Goal: Navigation & Orientation: Find specific page/section

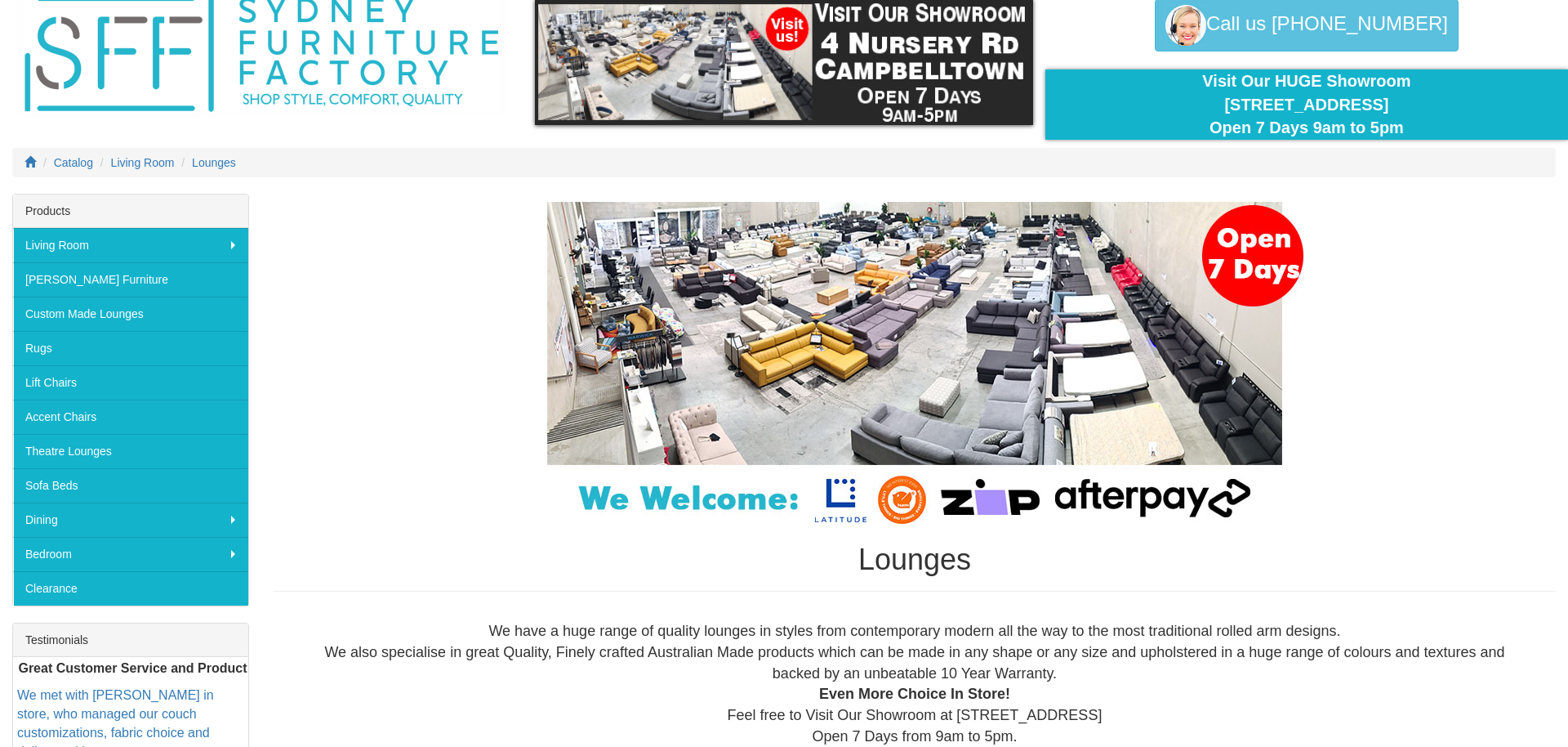
scroll to position [86, 0]
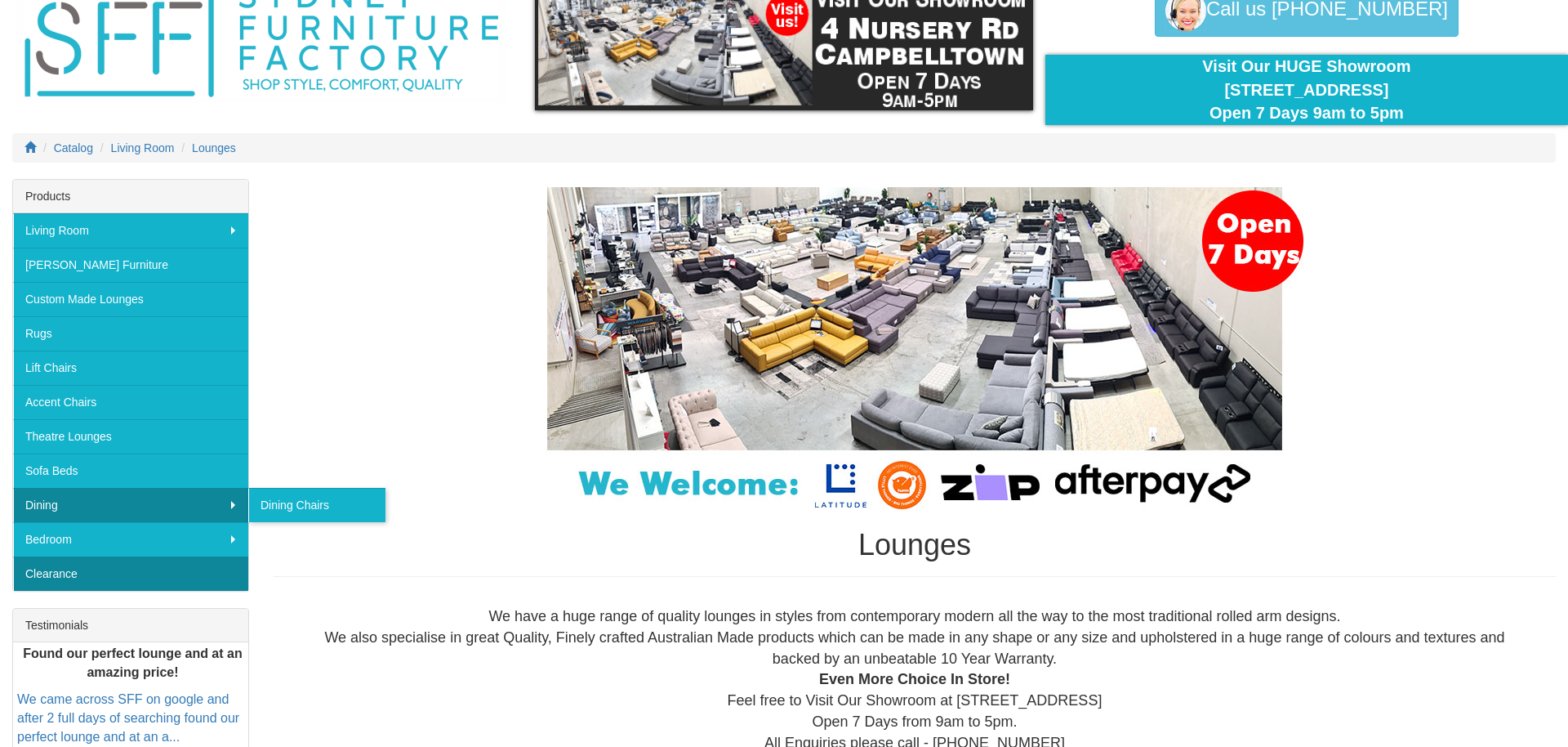
click at [195, 567] on link "Clearance" at bounding box center [130, 573] width 235 height 35
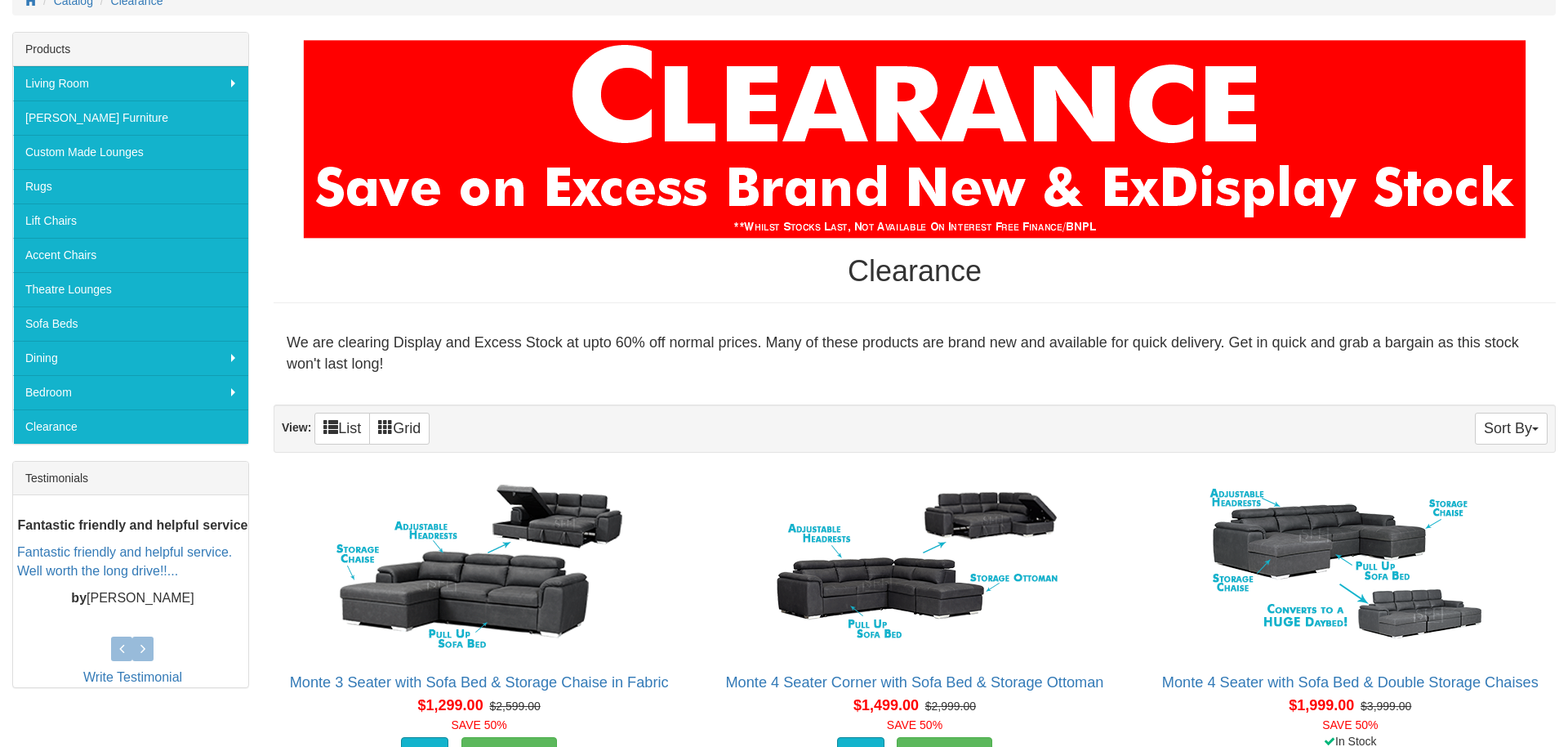
scroll to position [226, 0]
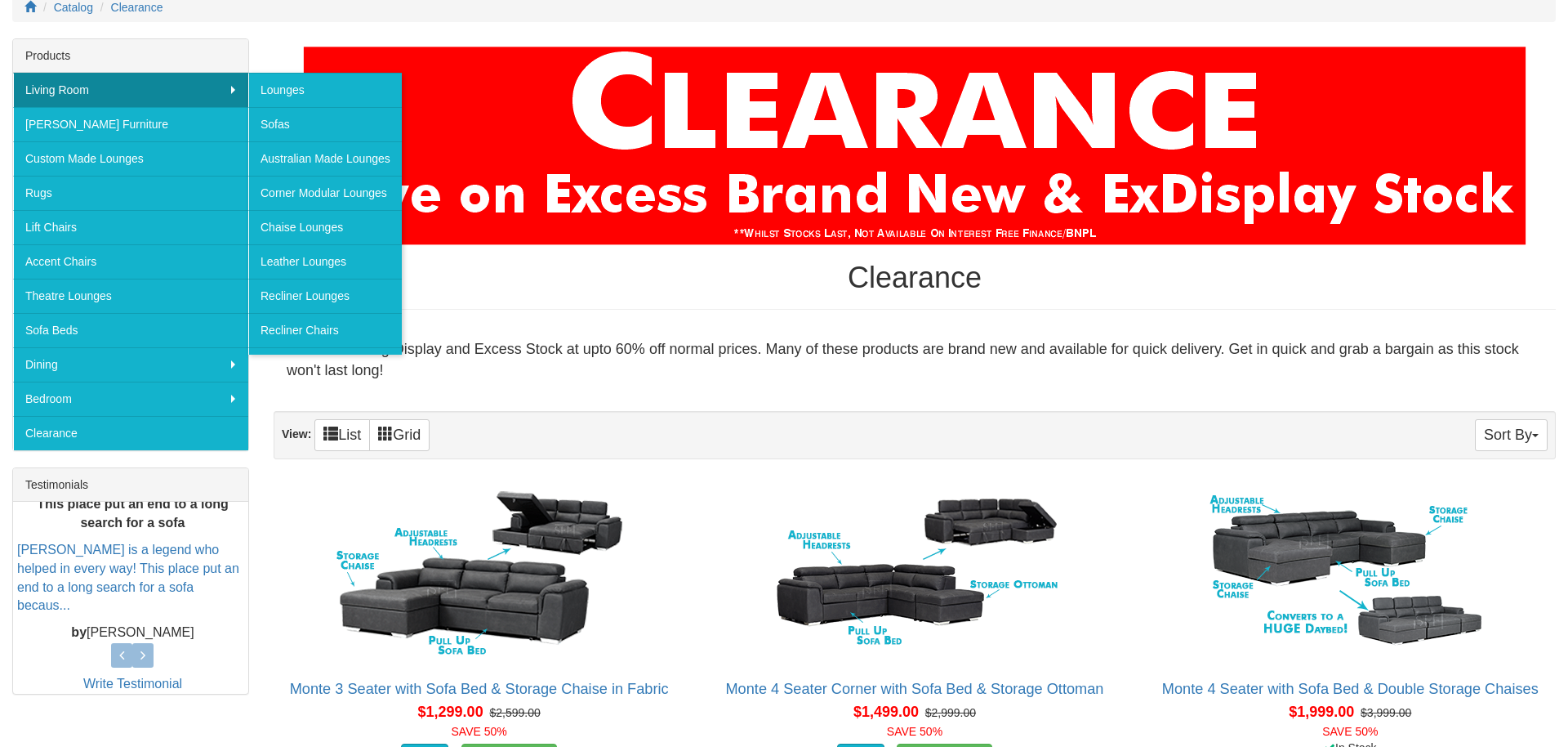
click at [228, 79] on link "Living Room" at bounding box center [130, 90] width 235 height 35
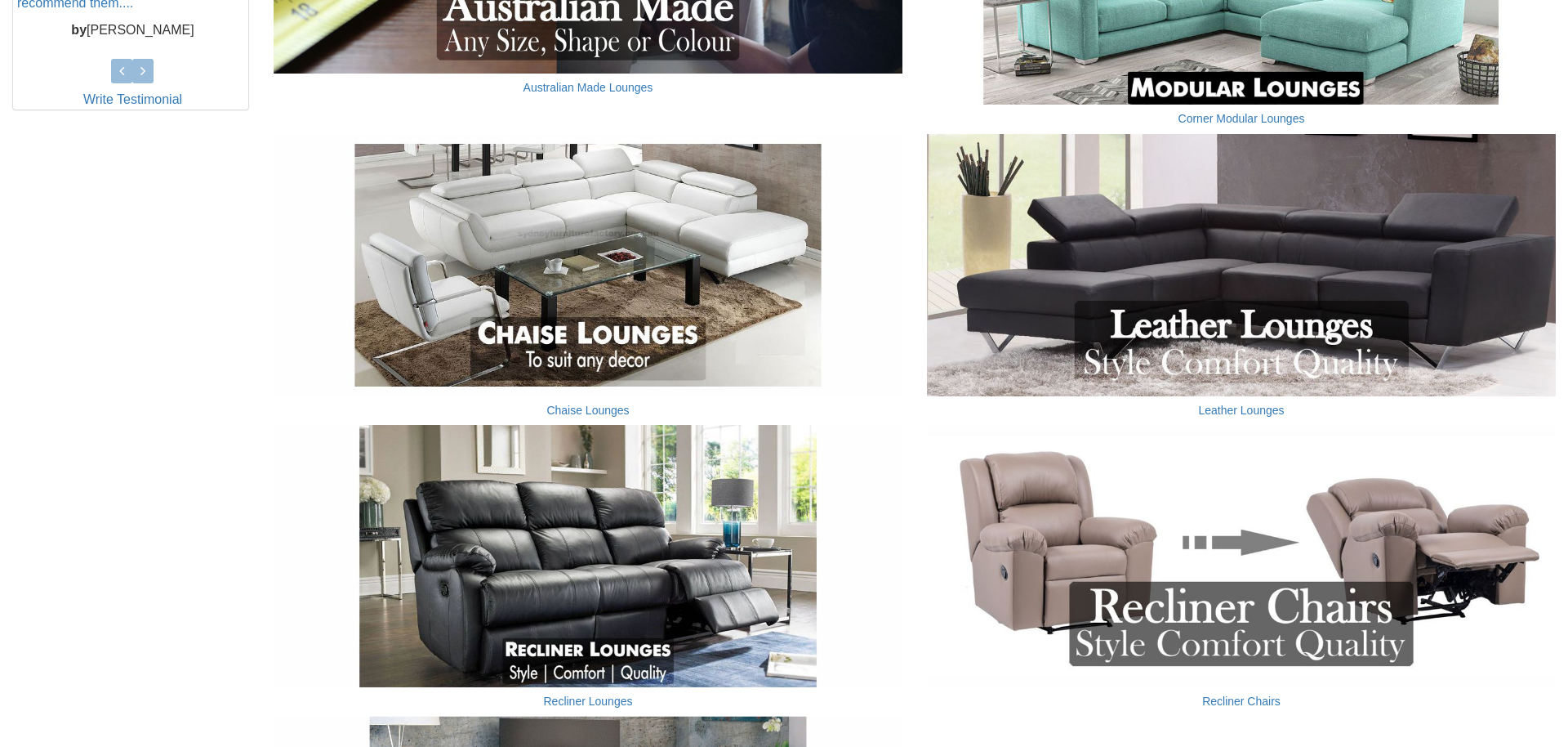
scroll to position [813, 0]
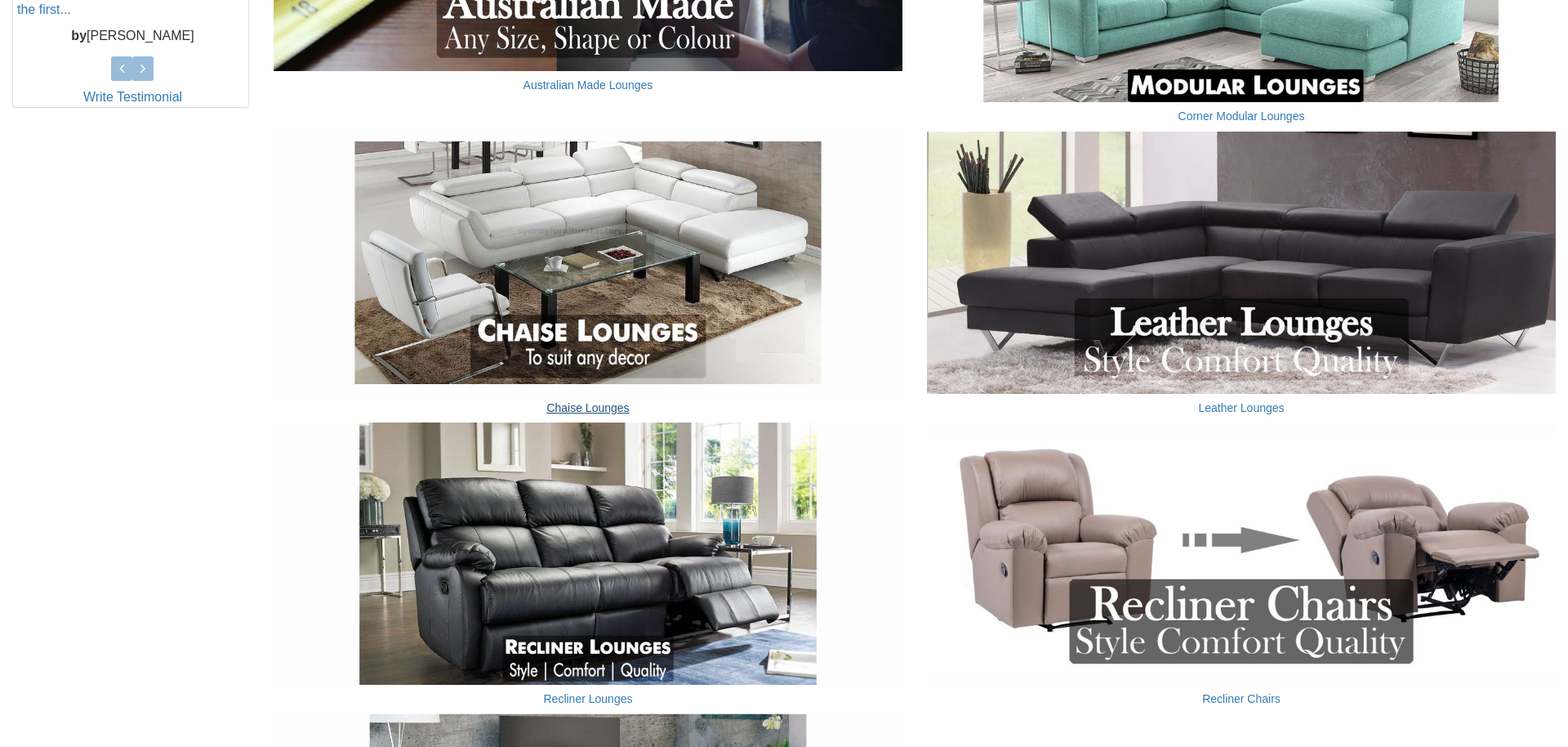
click at [580, 401] on link "Chaise Lounges" at bounding box center [588, 407] width 83 height 13
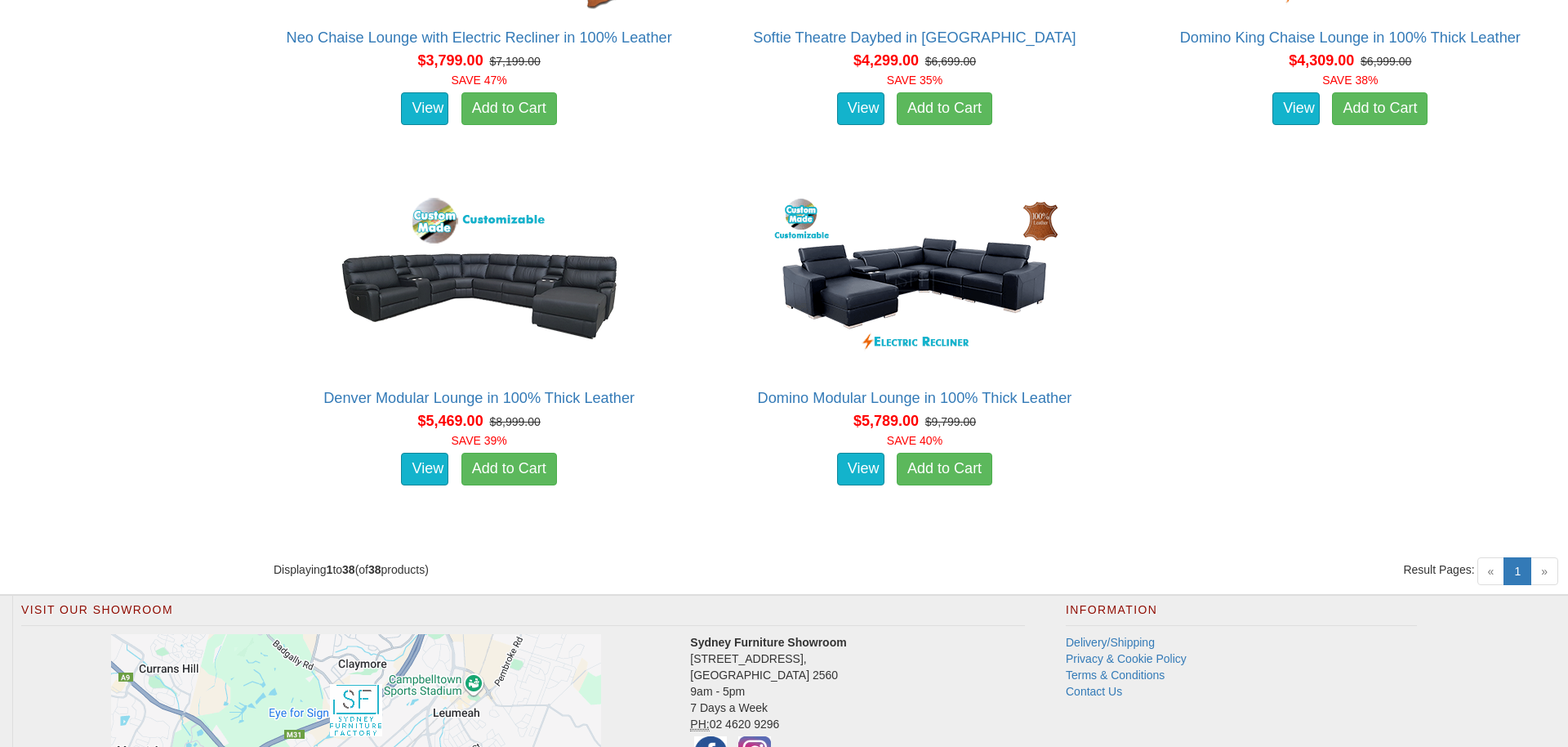
scroll to position [5198, 0]
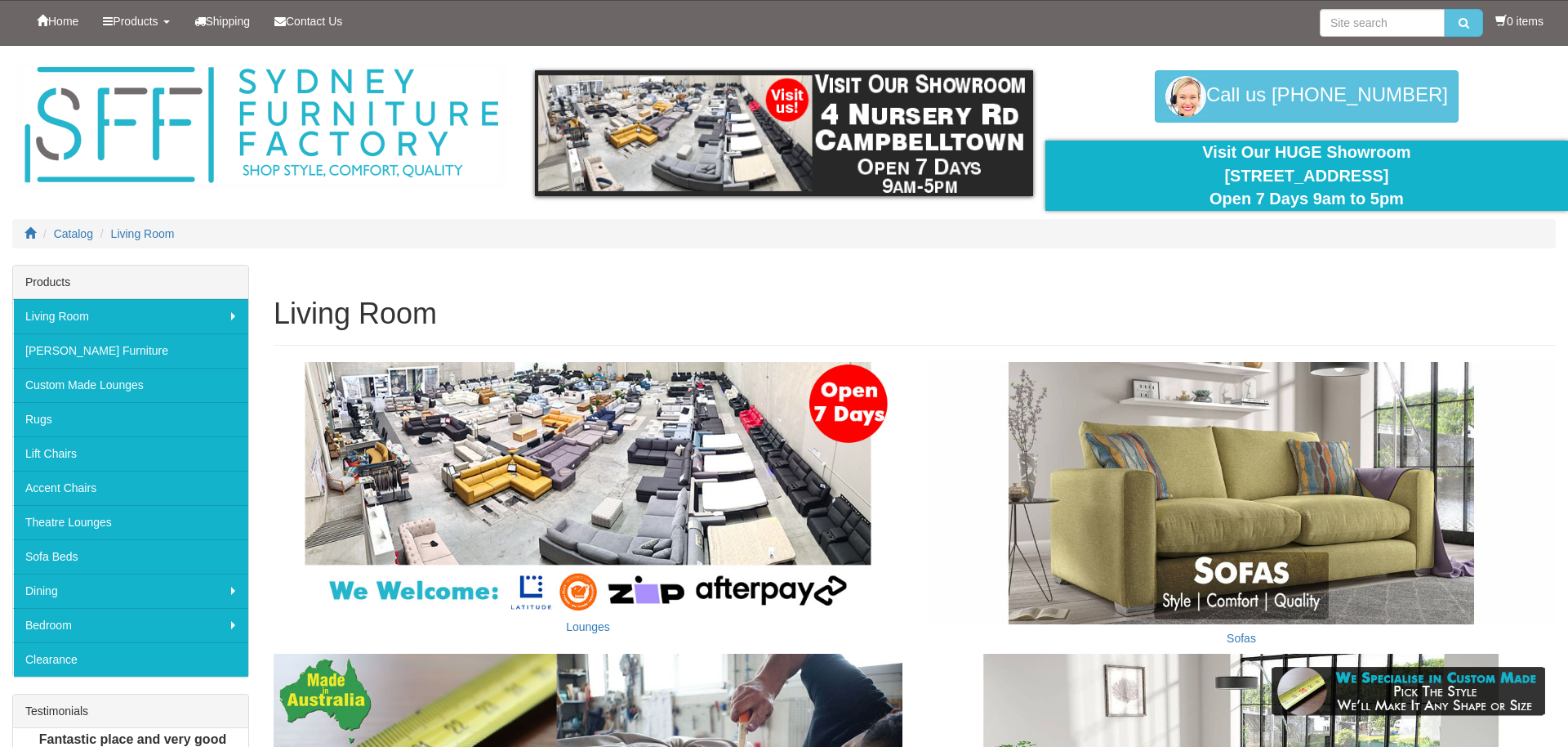
scroll to position [813, 0]
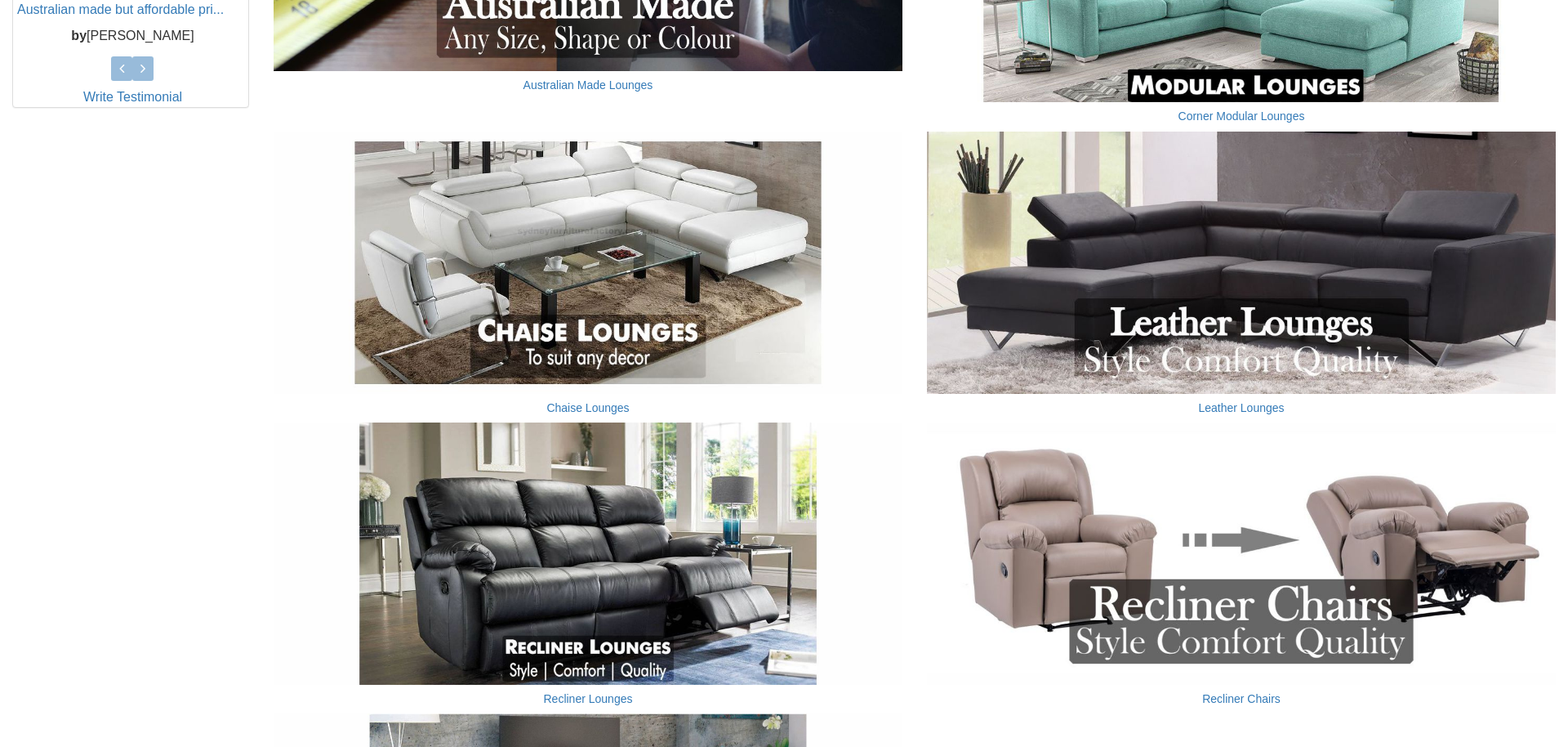
click at [1088, 264] on img at bounding box center [1241, 263] width 629 height 262
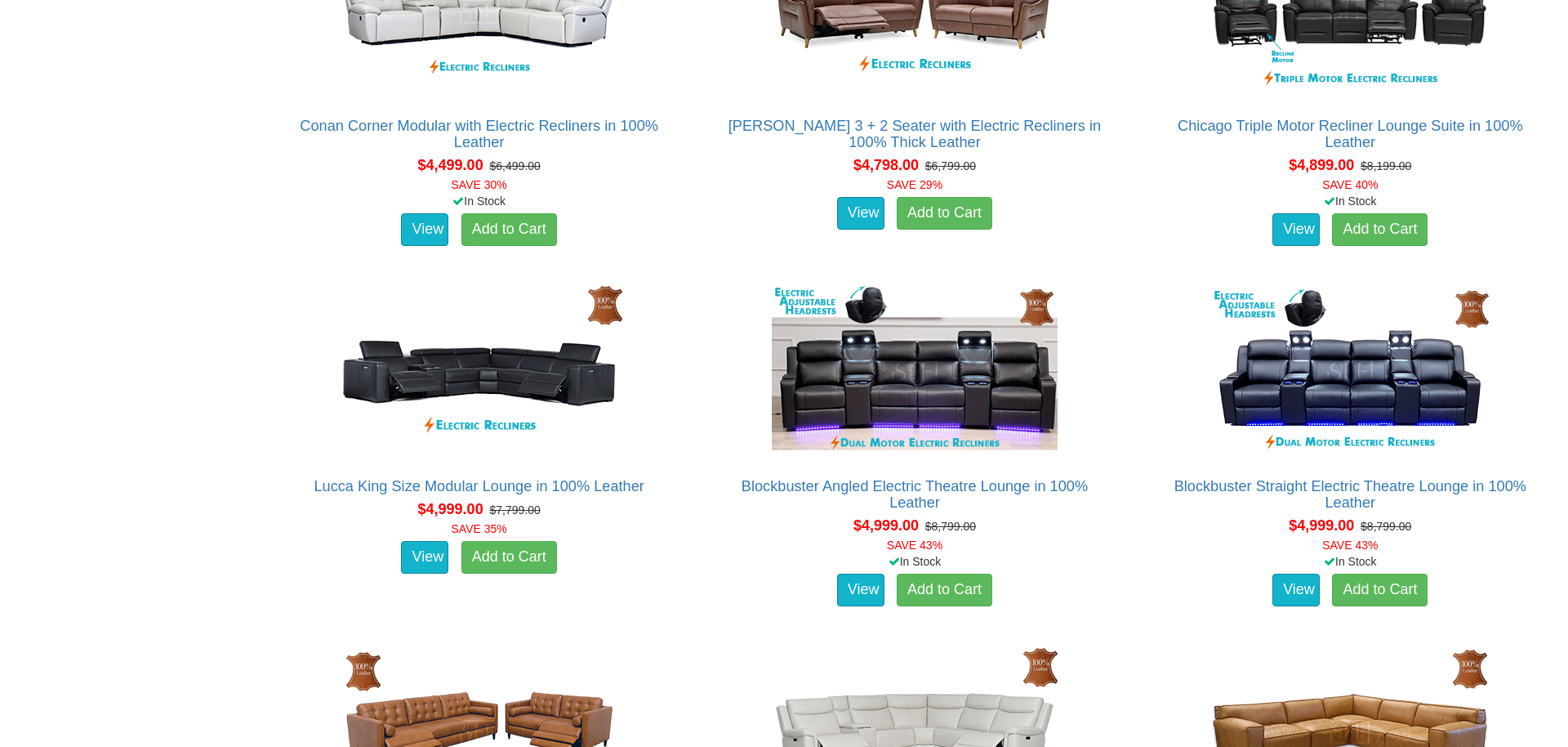
scroll to position [3597, 0]
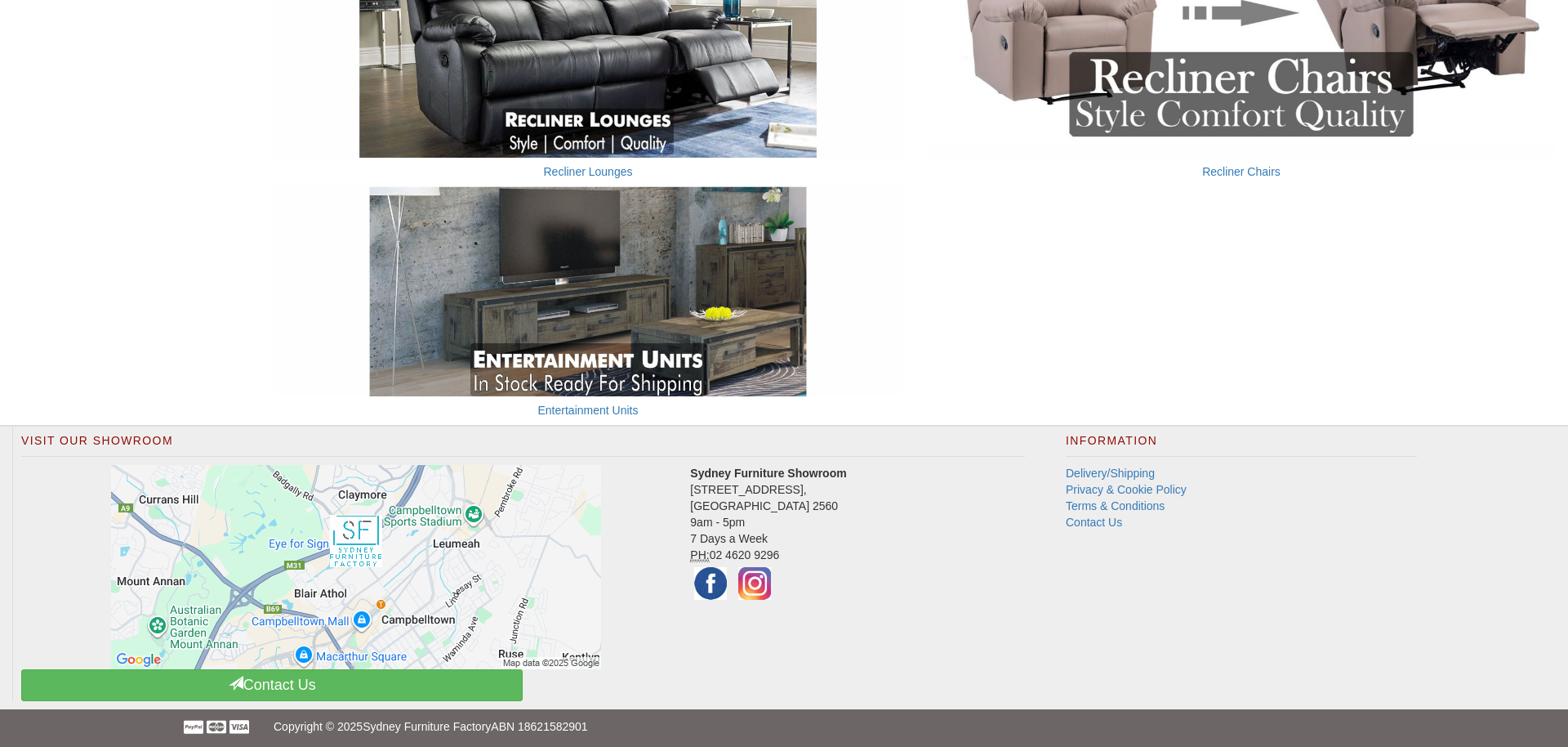
scroll to position [1338, 0]
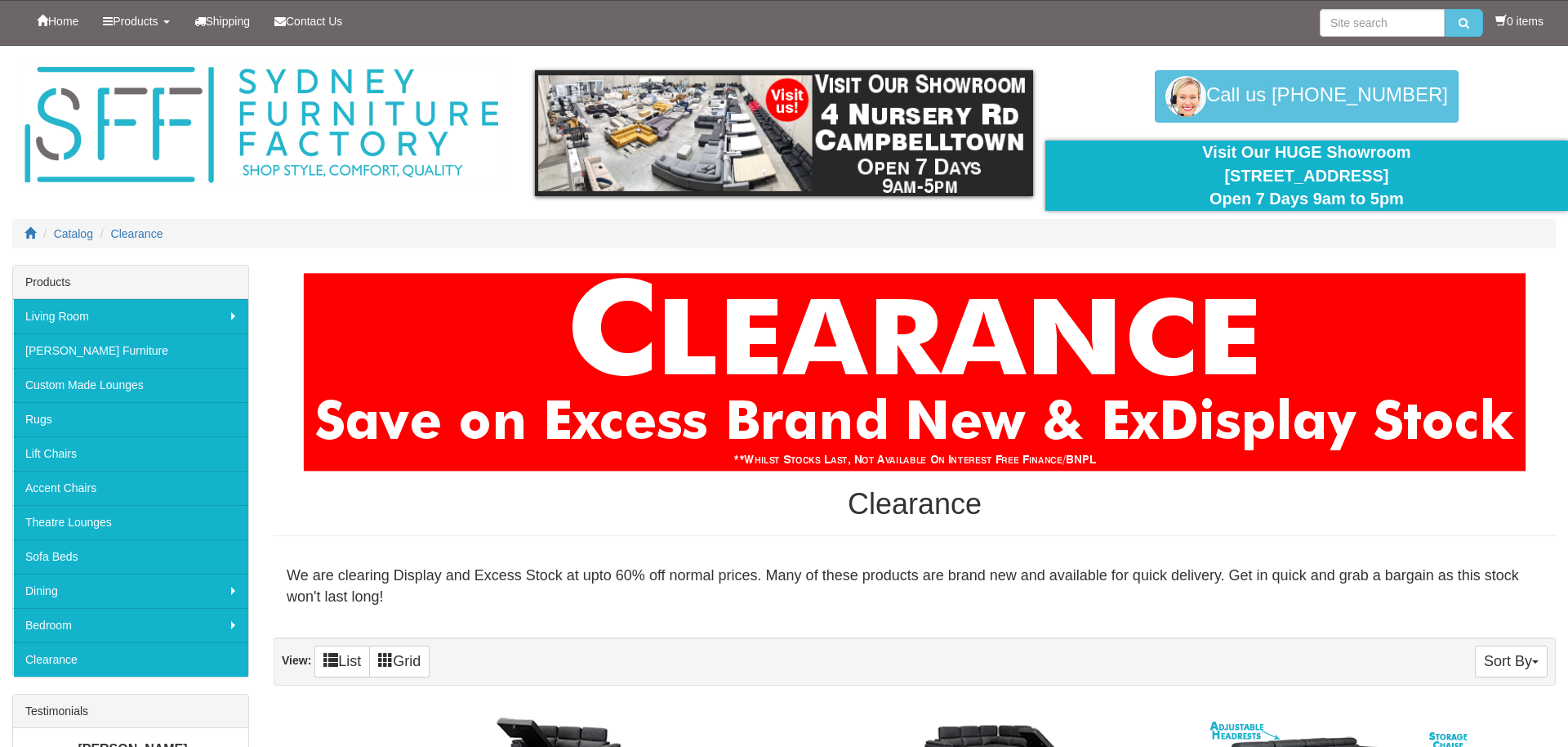
scroll to position [226, 0]
